Goal: Task Accomplishment & Management: Use online tool/utility

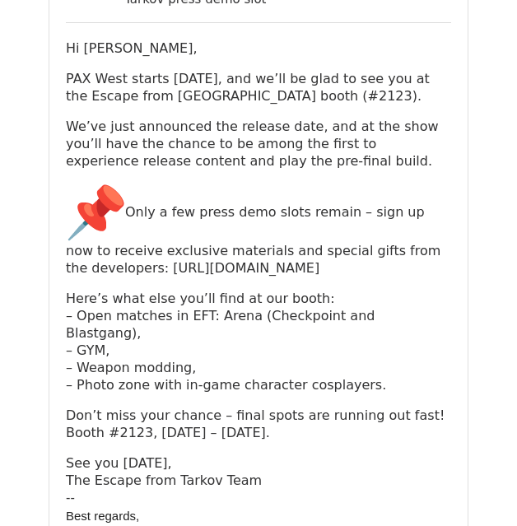
scroll to position [329, 0]
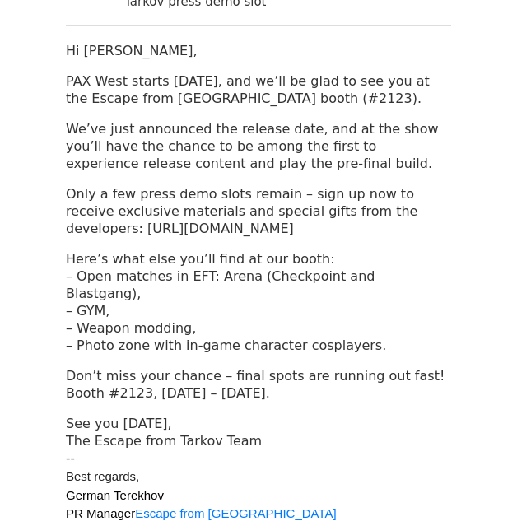
scroll to position [11384, 0]
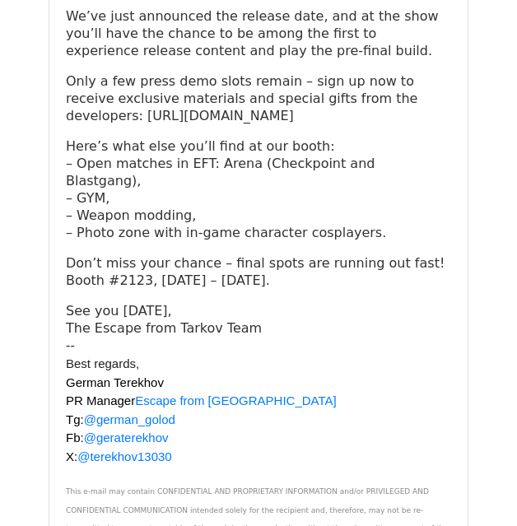
drag, startPoint x: 243, startPoint y: 100, endPoint x: 117, endPoint y: 105, distance: 126.8
copy td "[EMAIL_ADDRESS][DOMAIN_NAME]"
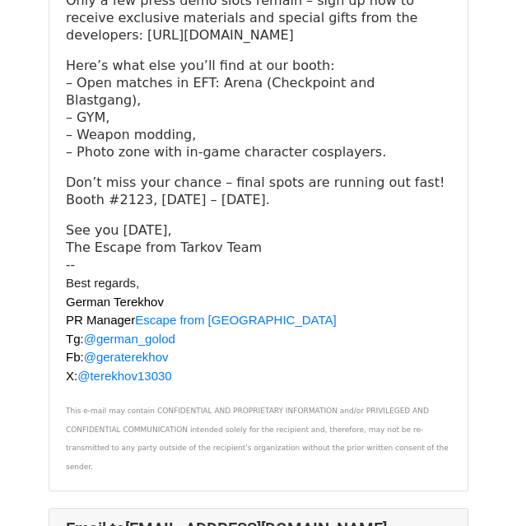
scroll to position [10595, 0]
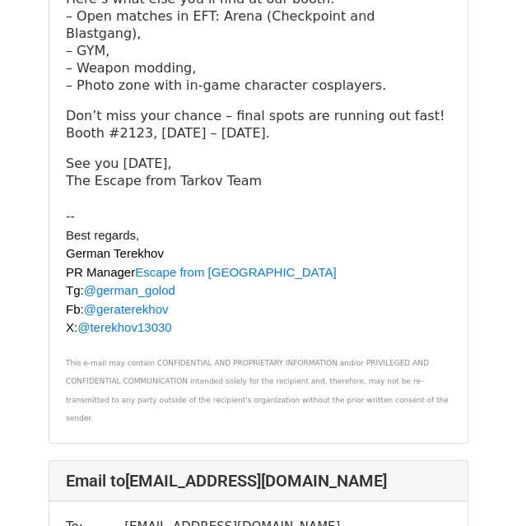
scroll to position [24715, 0]
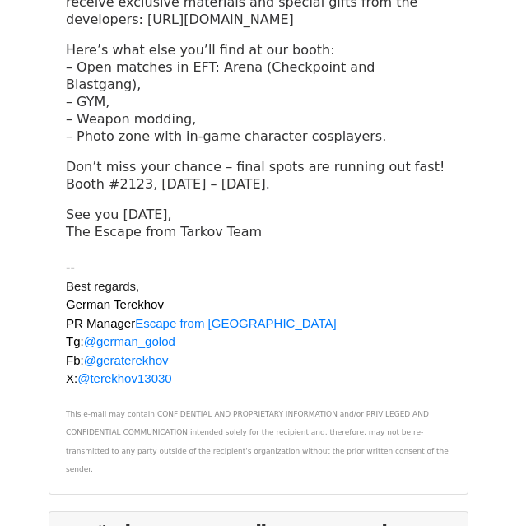
drag, startPoint x: 240, startPoint y: 246, endPoint x: 116, endPoint y: 244, distance: 124.2
copy td "[EMAIL_ADDRESS][DOMAIN_NAME]"
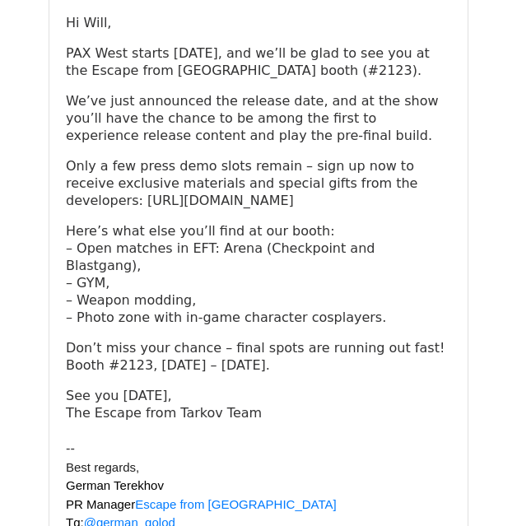
scroll to position [34915, 0]
